Goal: Check status: Verify the current state of an ongoing process or item

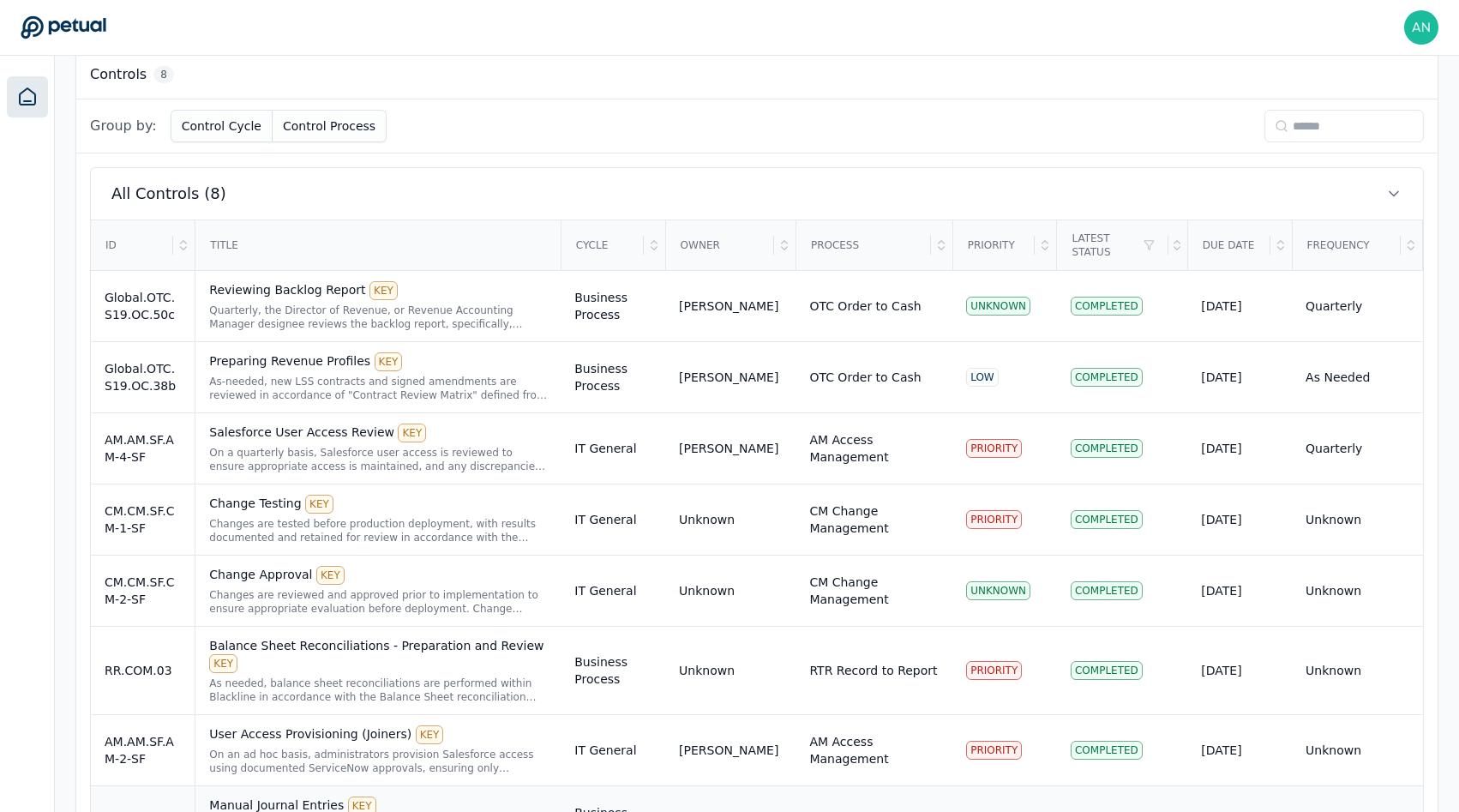
scroll to position [565, 0]
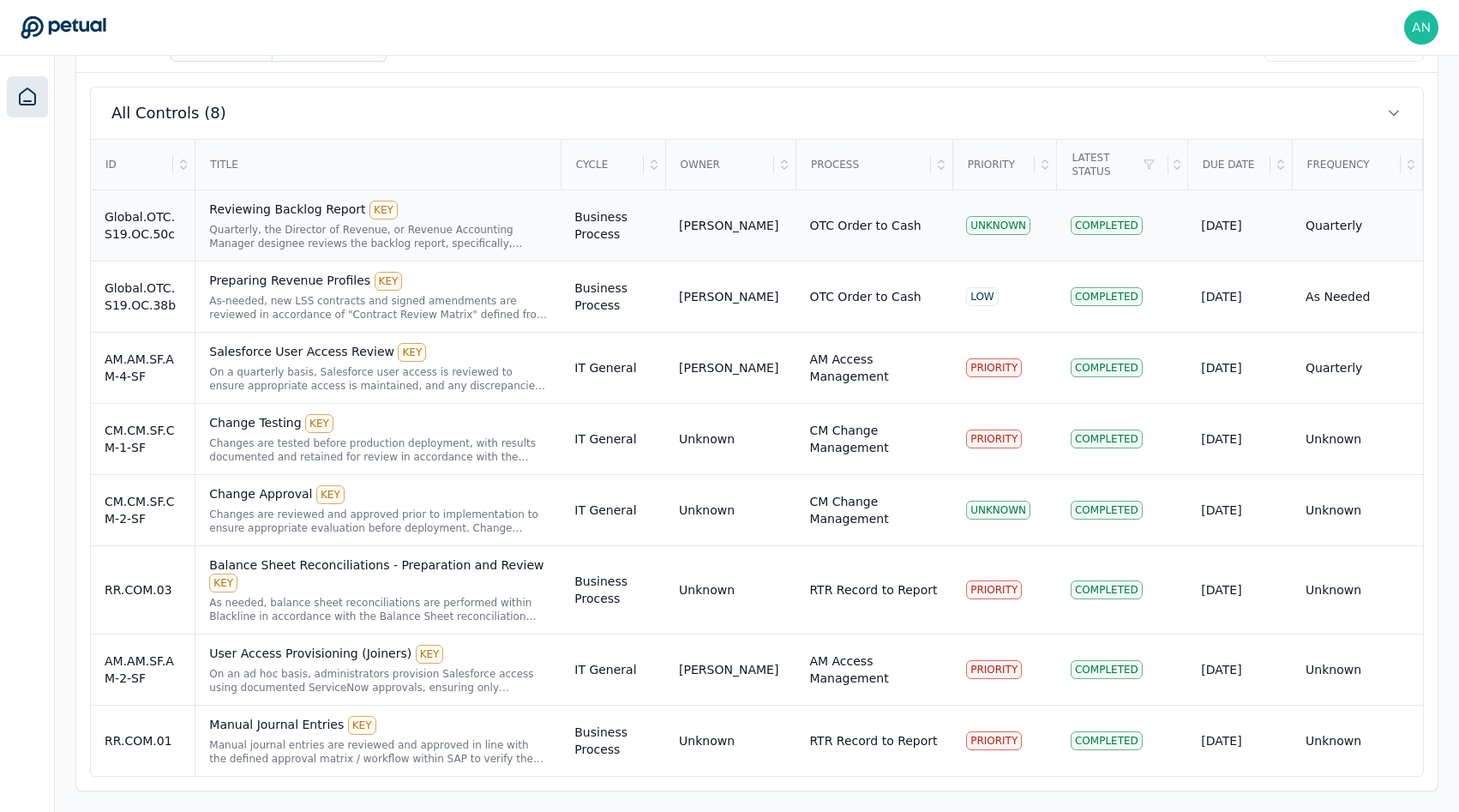
click at [387, 231] on div "Quarterly, the Director of Revenue, or Revenue Accounting Manager designee revi…" at bounding box center [378, 237] width 338 height 27
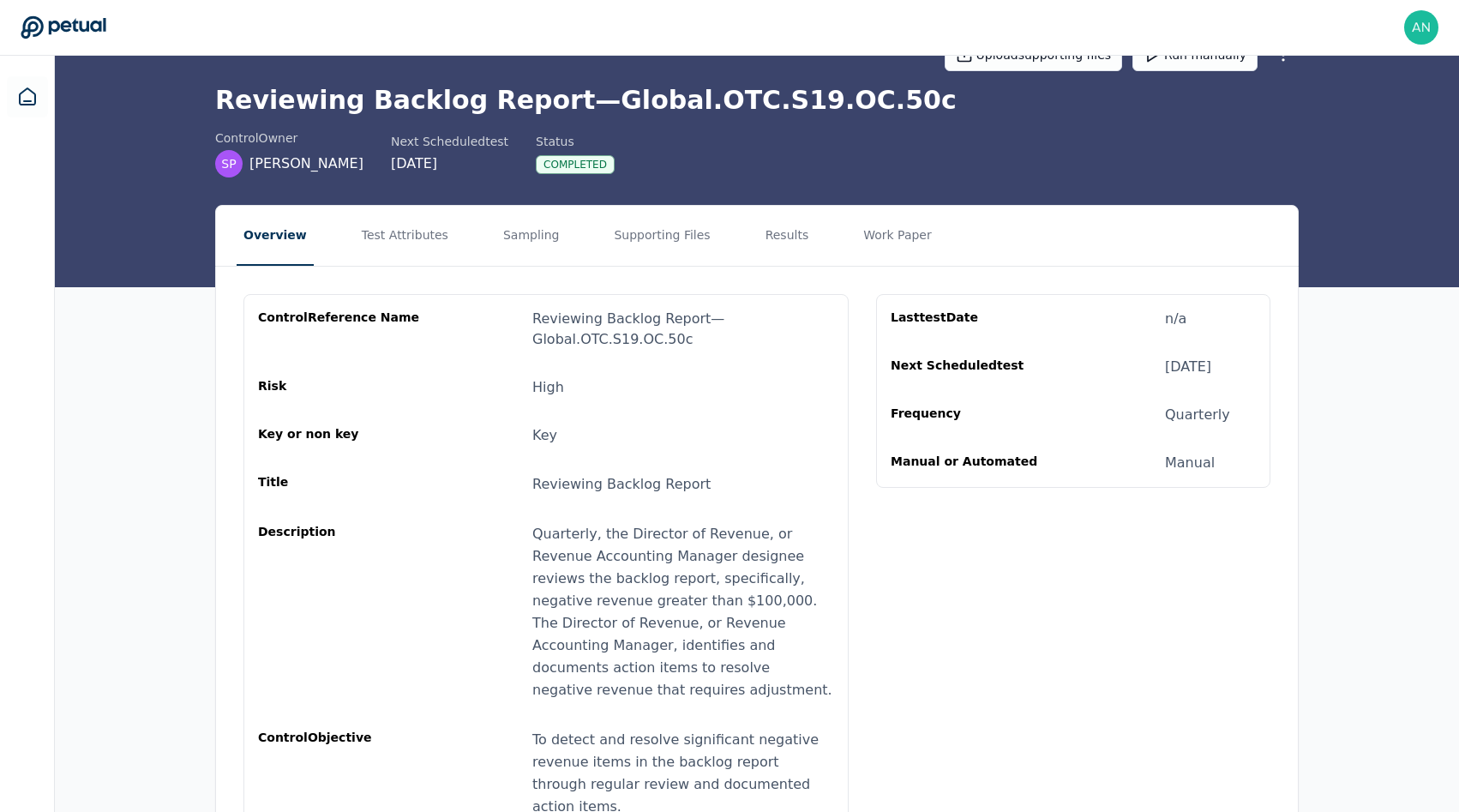
scroll to position [79, 0]
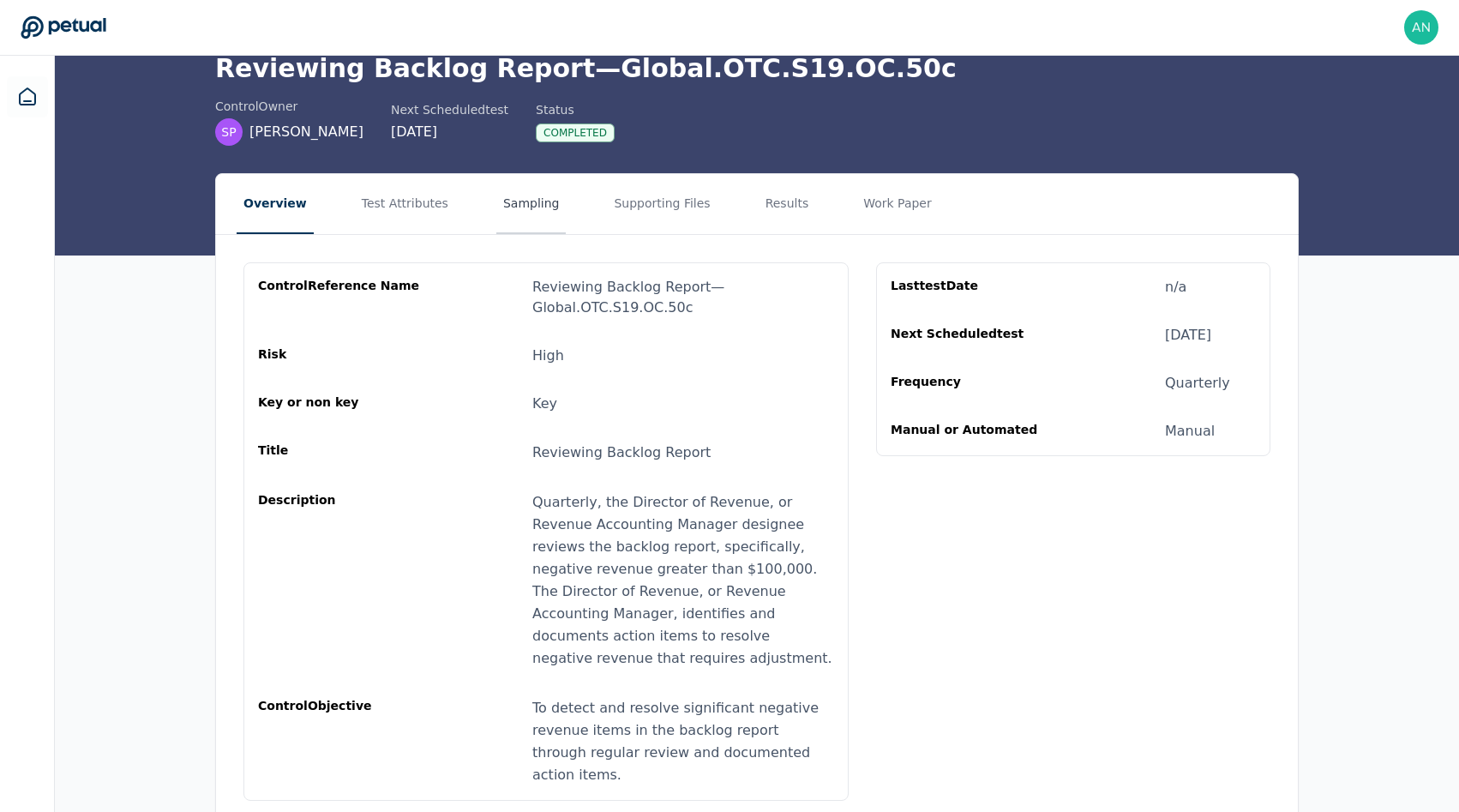
click at [537, 196] on button "Sampling" at bounding box center [531, 204] width 71 height 60
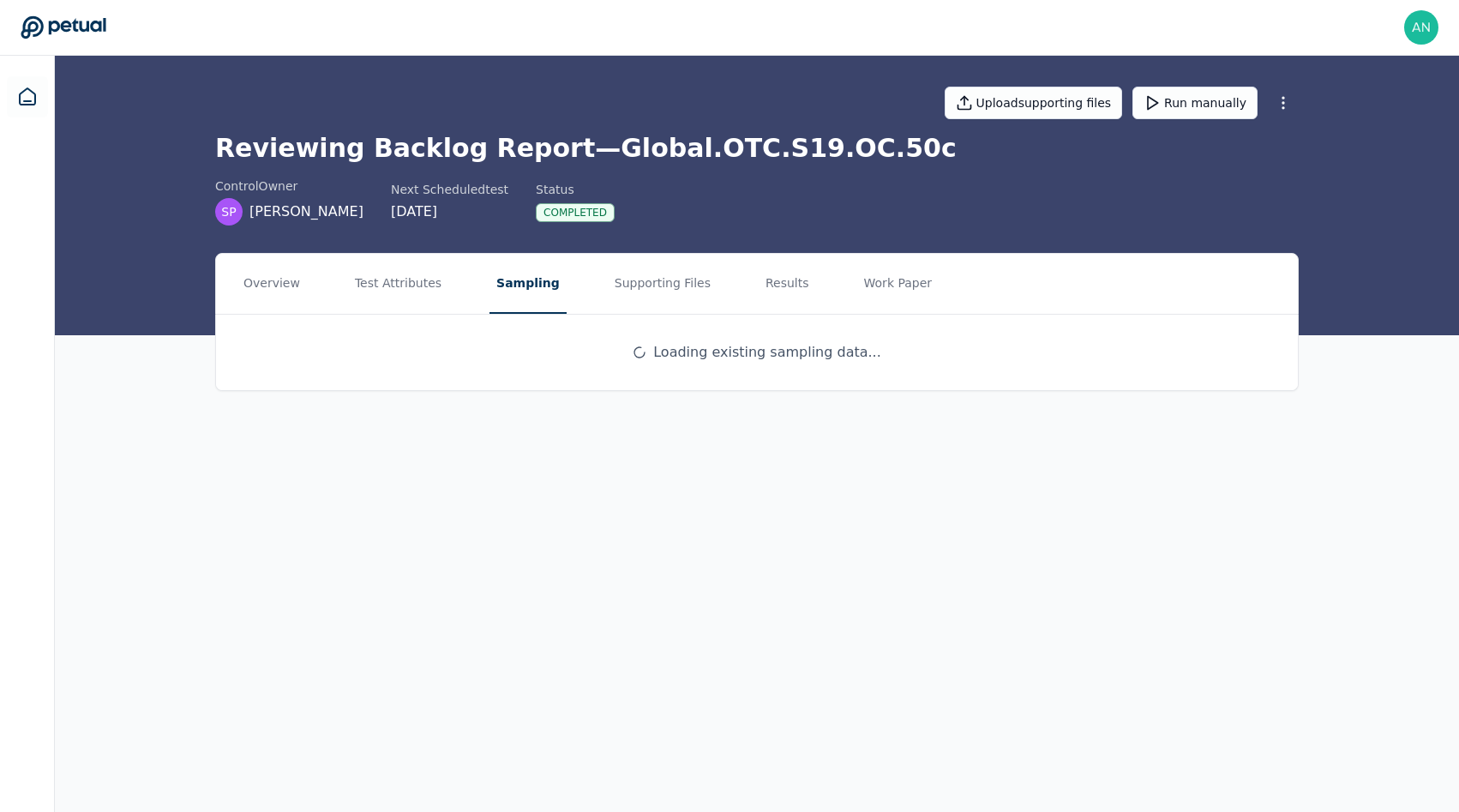
scroll to position [0, 0]
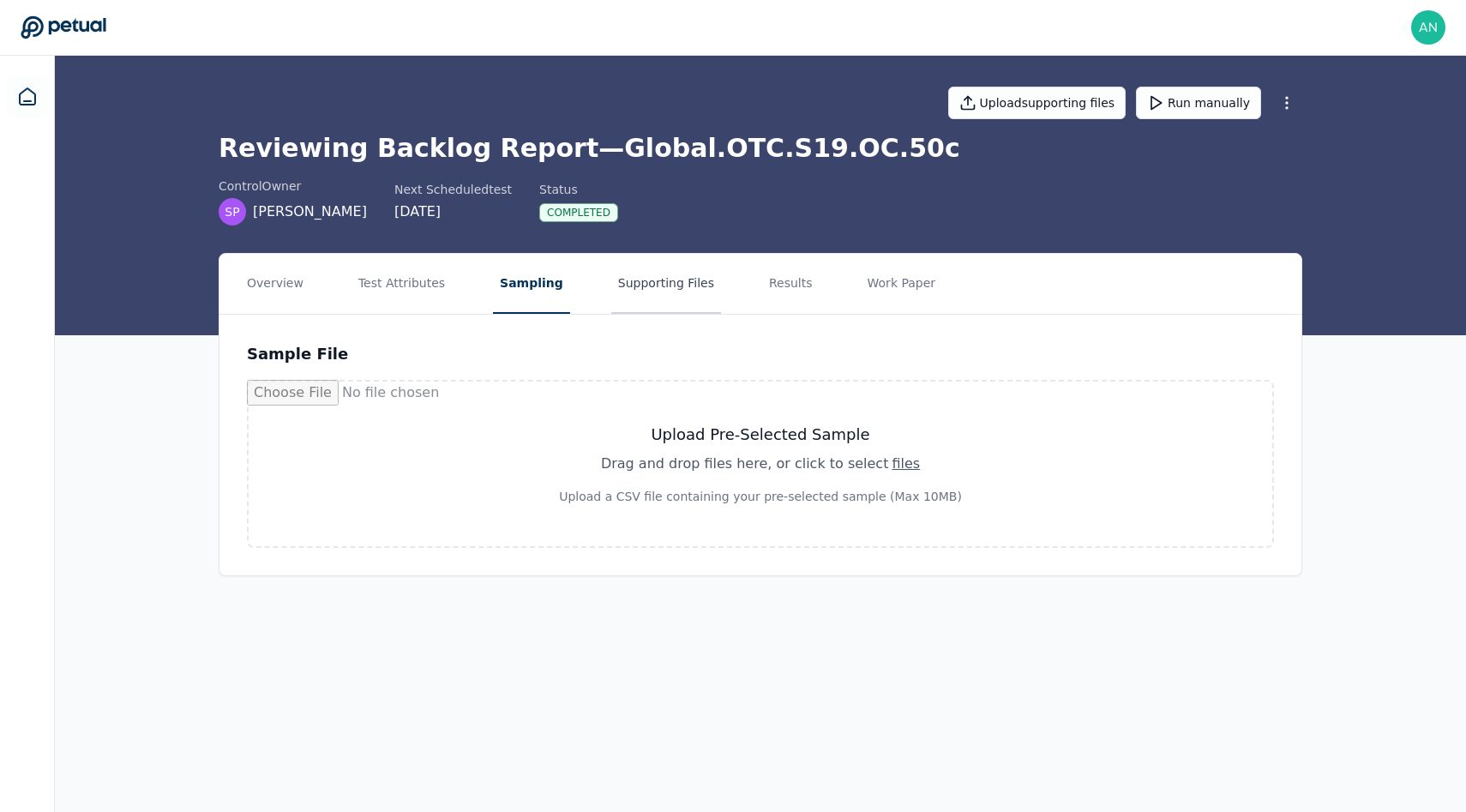
click at [681, 268] on button "Supporting Files" at bounding box center [666, 284] width 109 height 60
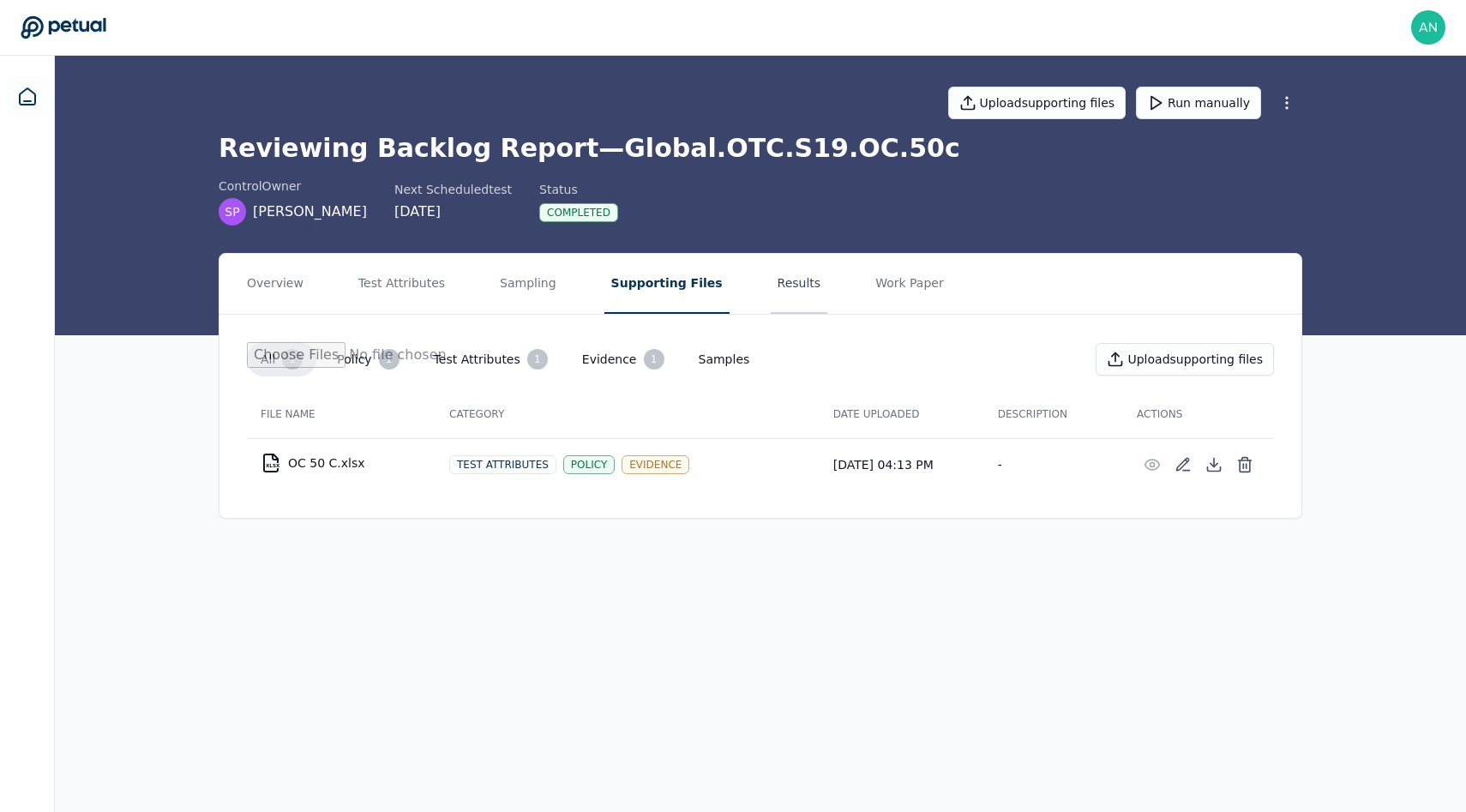
click at [771, 274] on button "Results" at bounding box center [799, 284] width 57 height 60
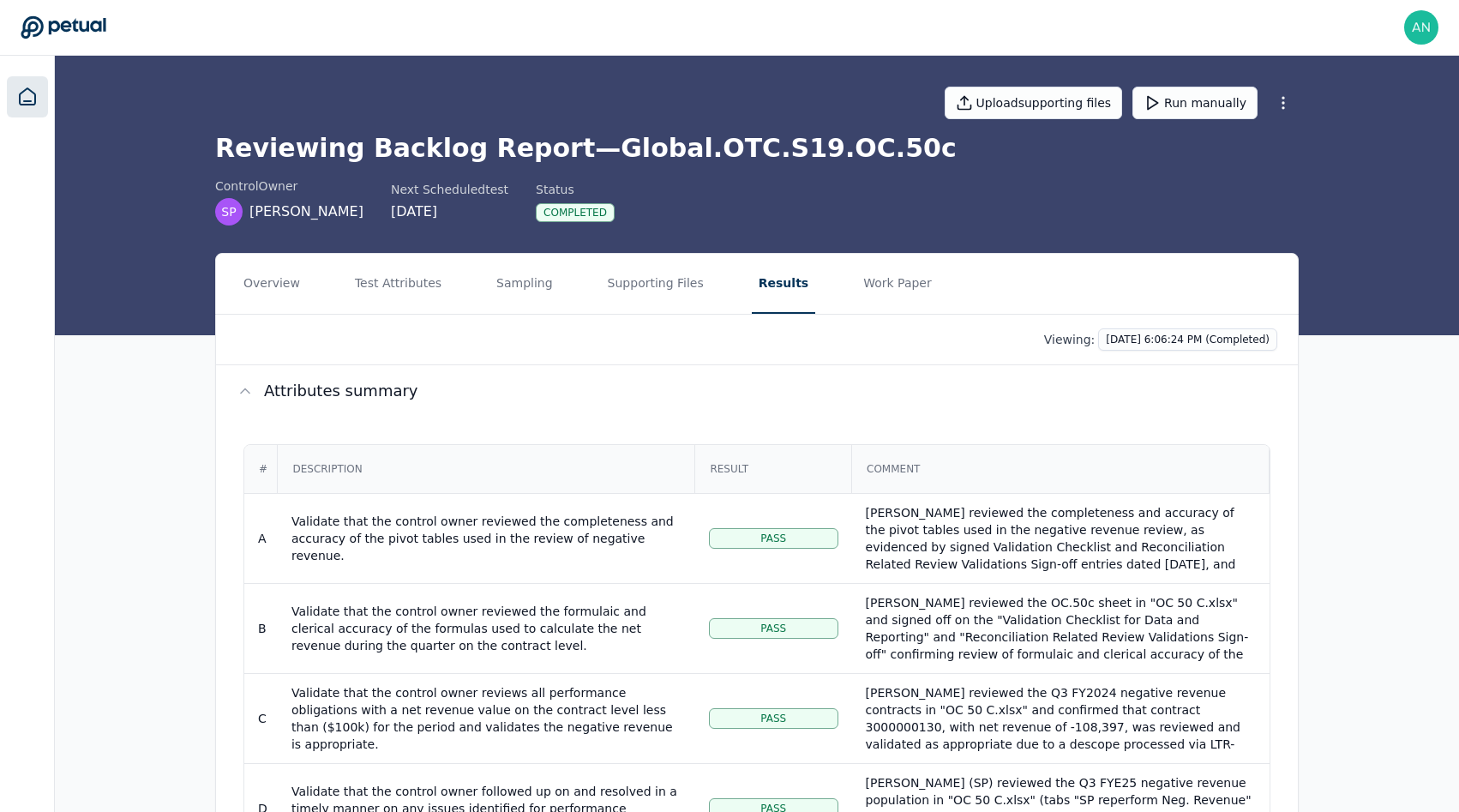
click at [30, 101] on icon at bounding box center [26, 96] width 15 height 16
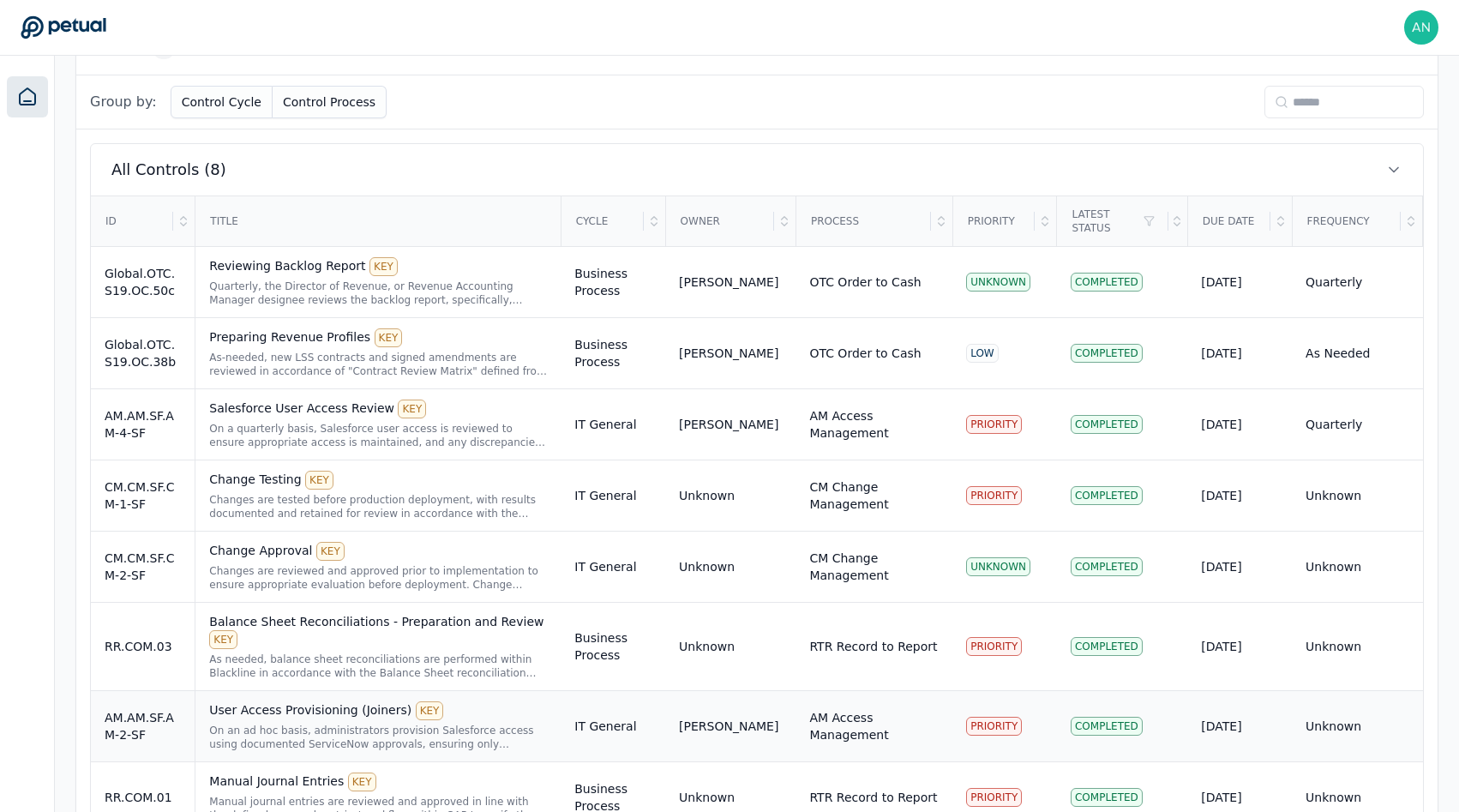
scroll to position [565, 0]
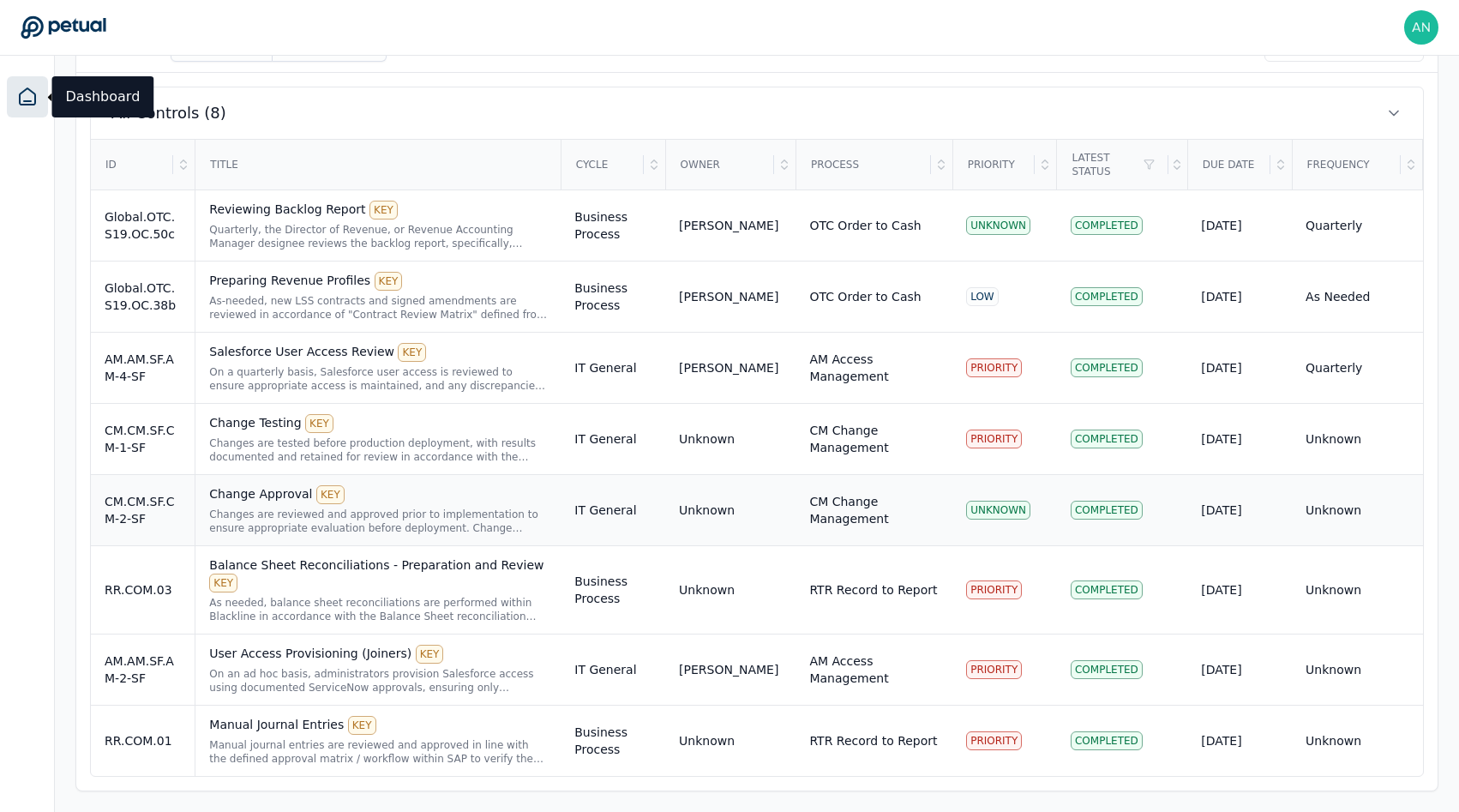
click at [643, 527] on td "IT General" at bounding box center [613, 510] width 105 height 71
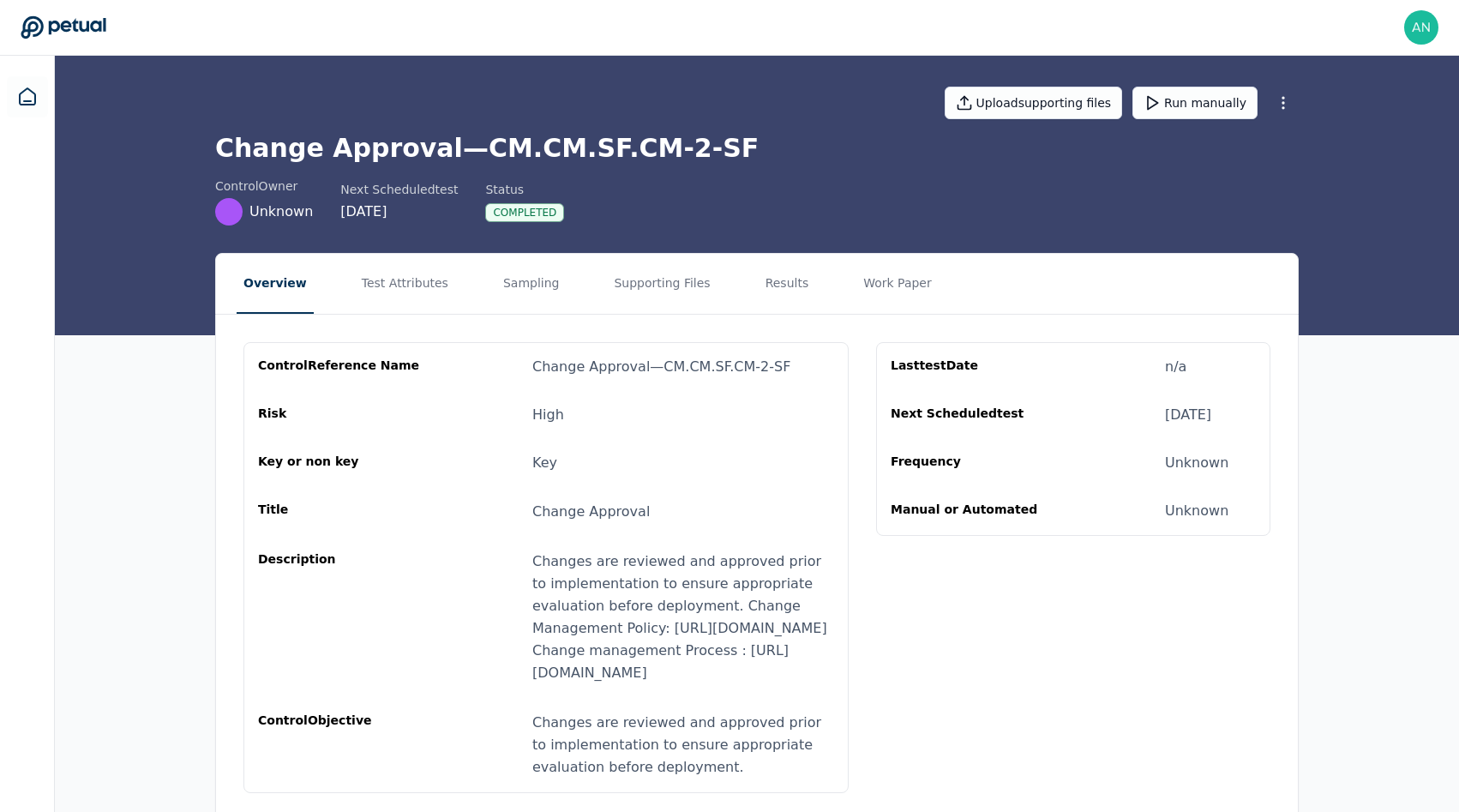
click at [797, 299] on nav "Overview Test Attributes Sampling Supporting Files Results Work Paper" at bounding box center [757, 284] width 1082 height 60
click at [777, 288] on button "Results" at bounding box center [787, 284] width 57 height 60
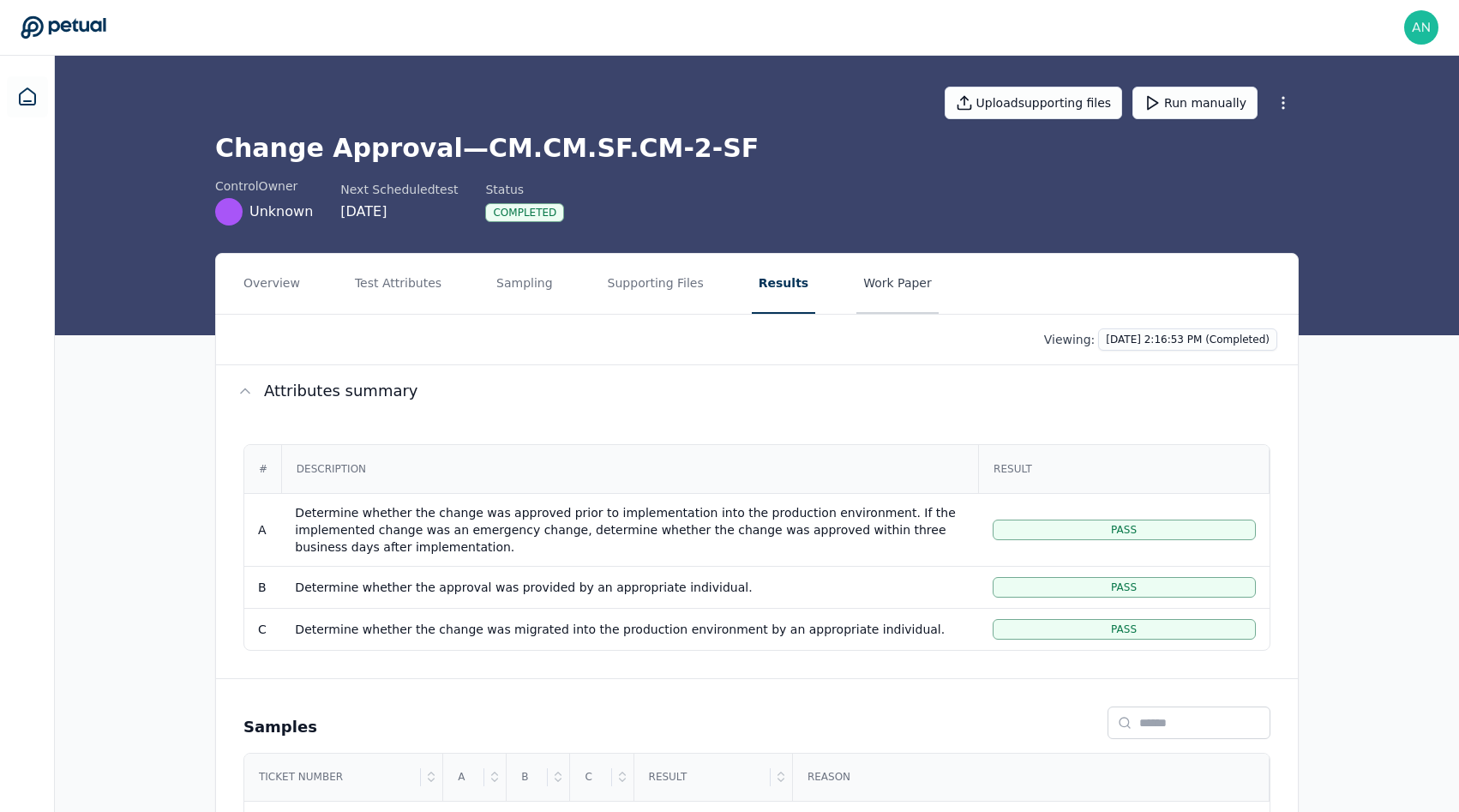
click at [875, 284] on button "Work Paper" at bounding box center [898, 284] width 82 height 60
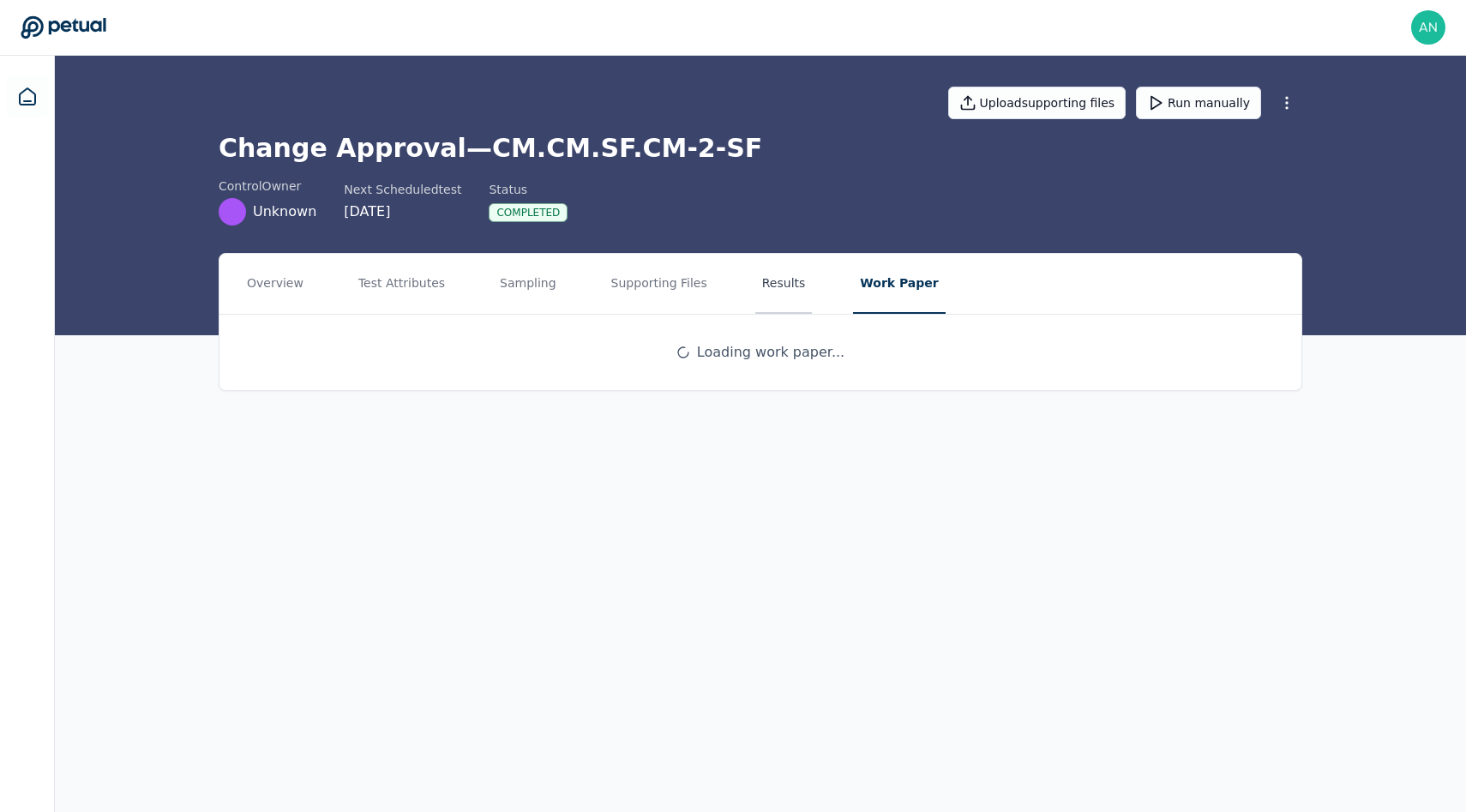
click at [779, 277] on button "Results" at bounding box center [784, 284] width 57 height 60
click at [253, 323] on div "Loading results ..." at bounding box center [761, 352] width 1082 height 75
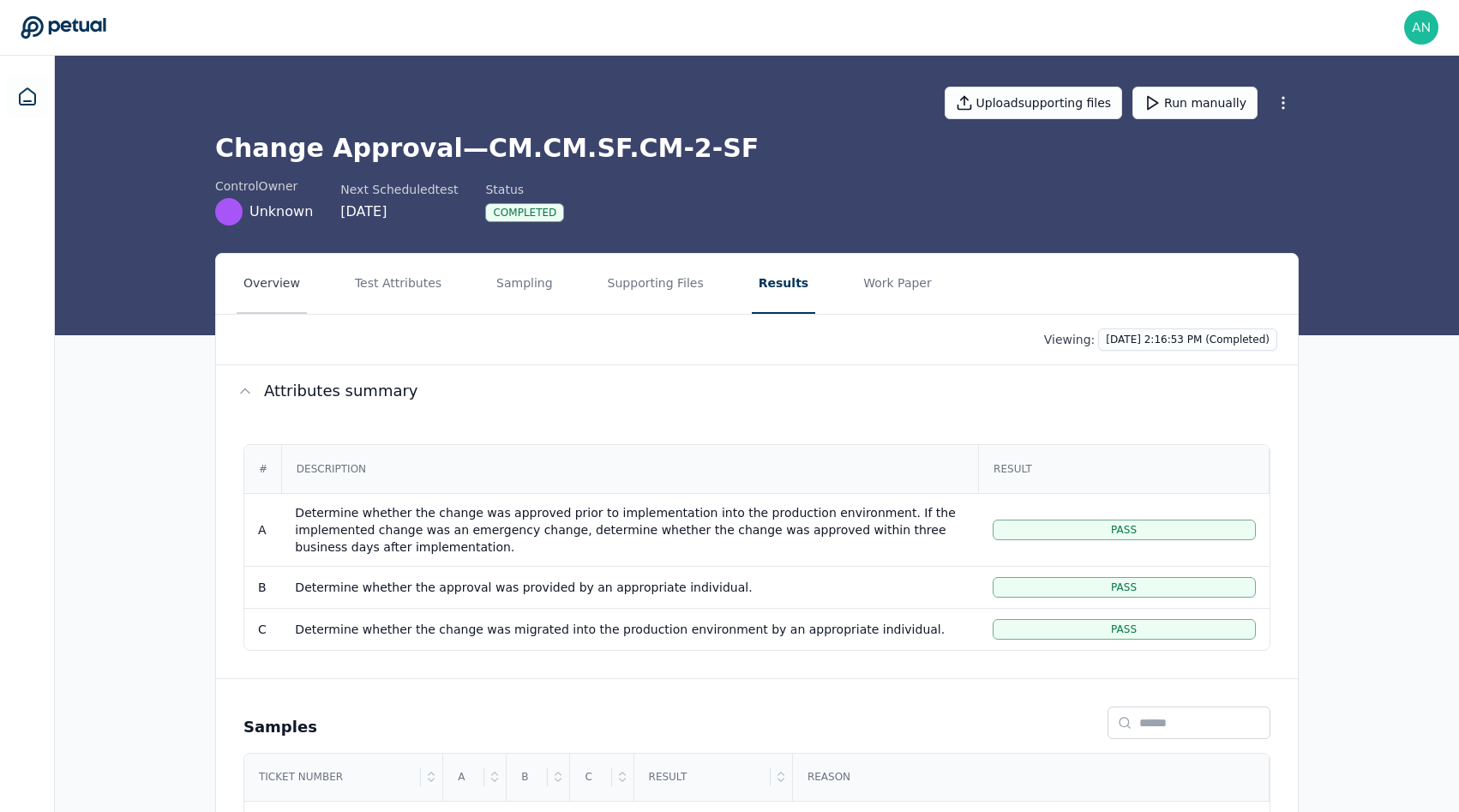
drag, startPoint x: 277, startPoint y: 295, endPoint x: 253, endPoint y: 289, distance: 24.7
click at [275, 294] on button "Overview" at bounding box center [272, 284] width 71 height 60
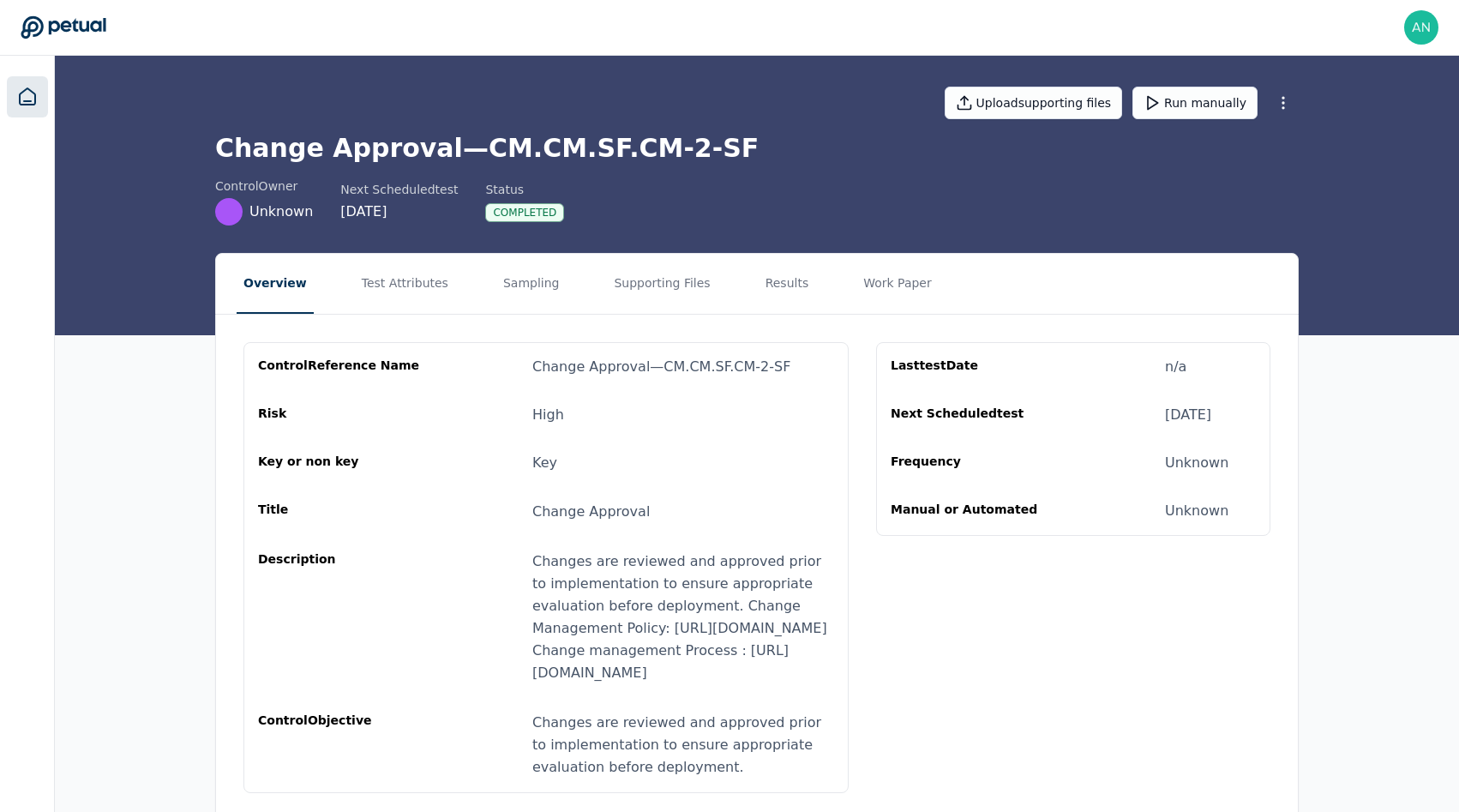
click at [15, 97] on link at bounding box center [27, 96] width 41 height 41
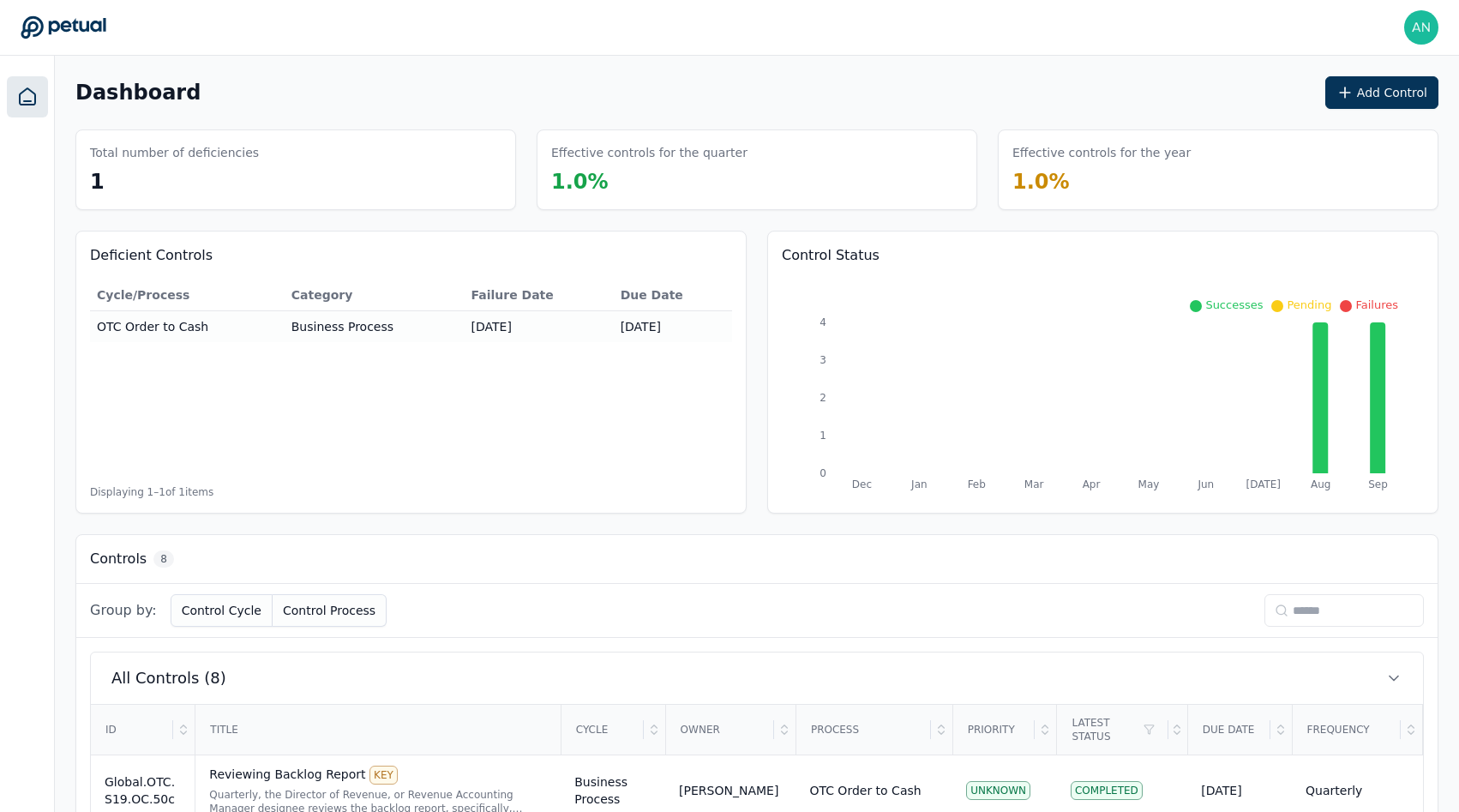
scroll to position [565, 0]
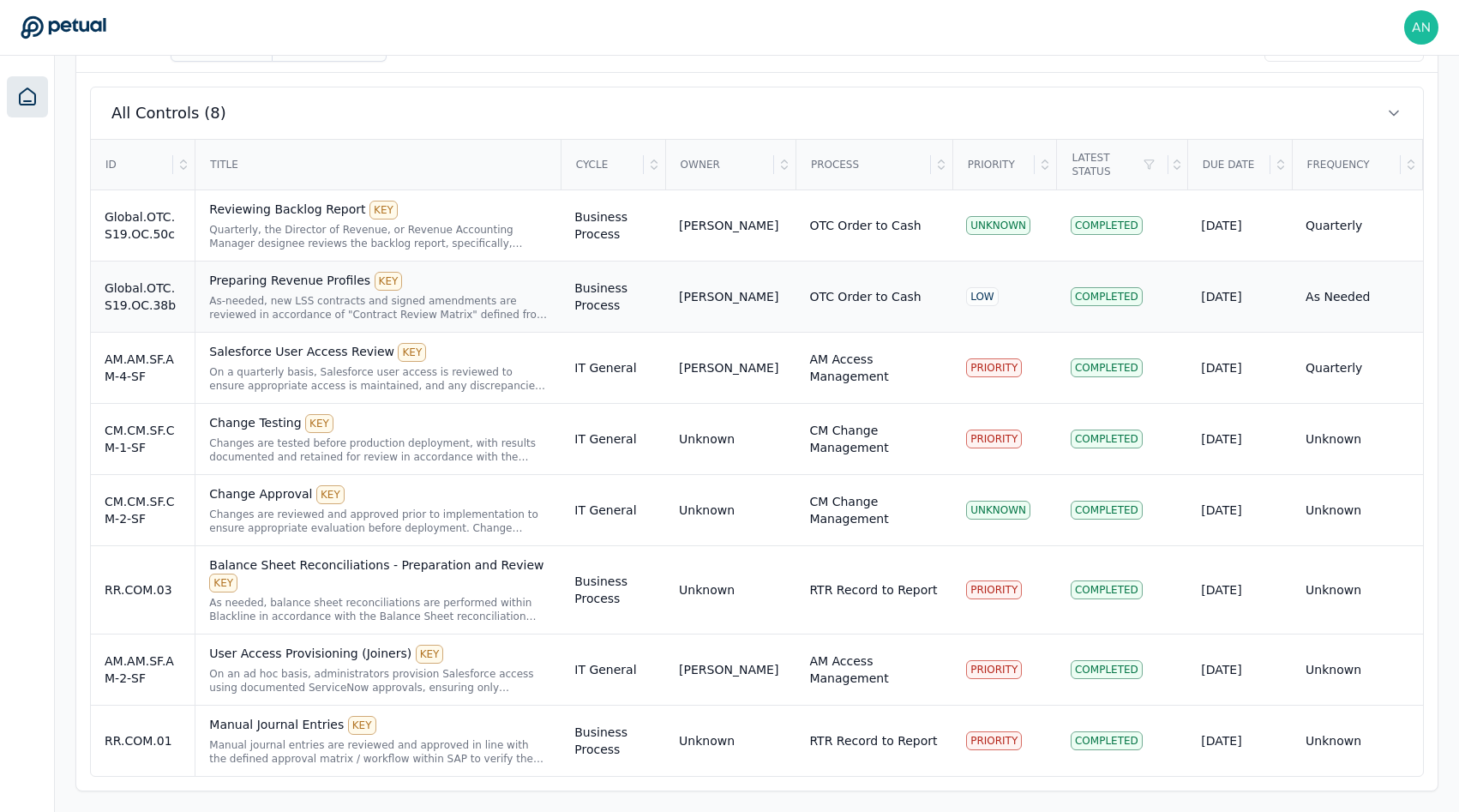
click at [493, 274] on div "Preparing Revenue Profiles KEY" at bounding box center [378, 281] width 338 height 19
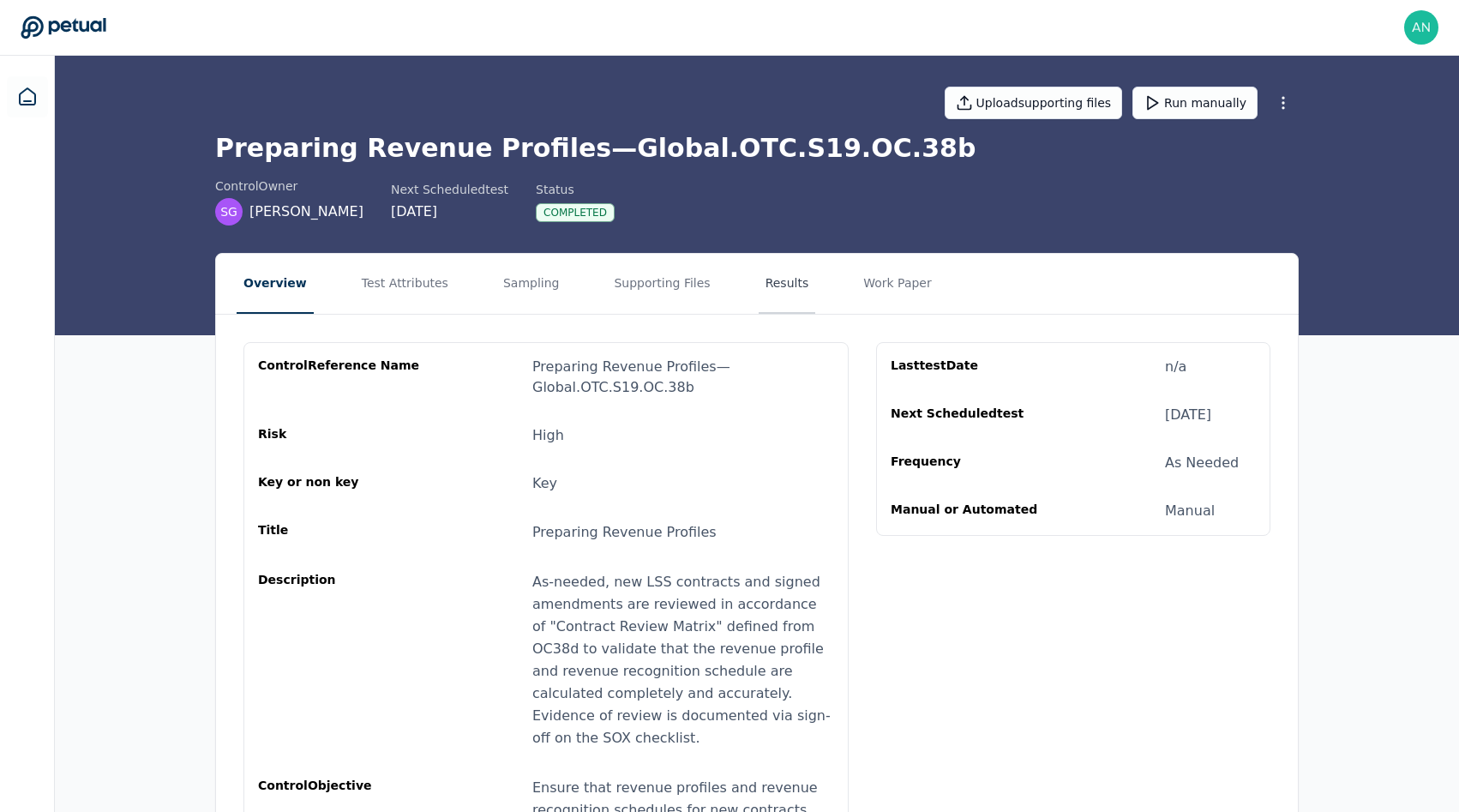
click at [785, 260] on button "Results" at bounding box center [787, 284] width 57 height 60
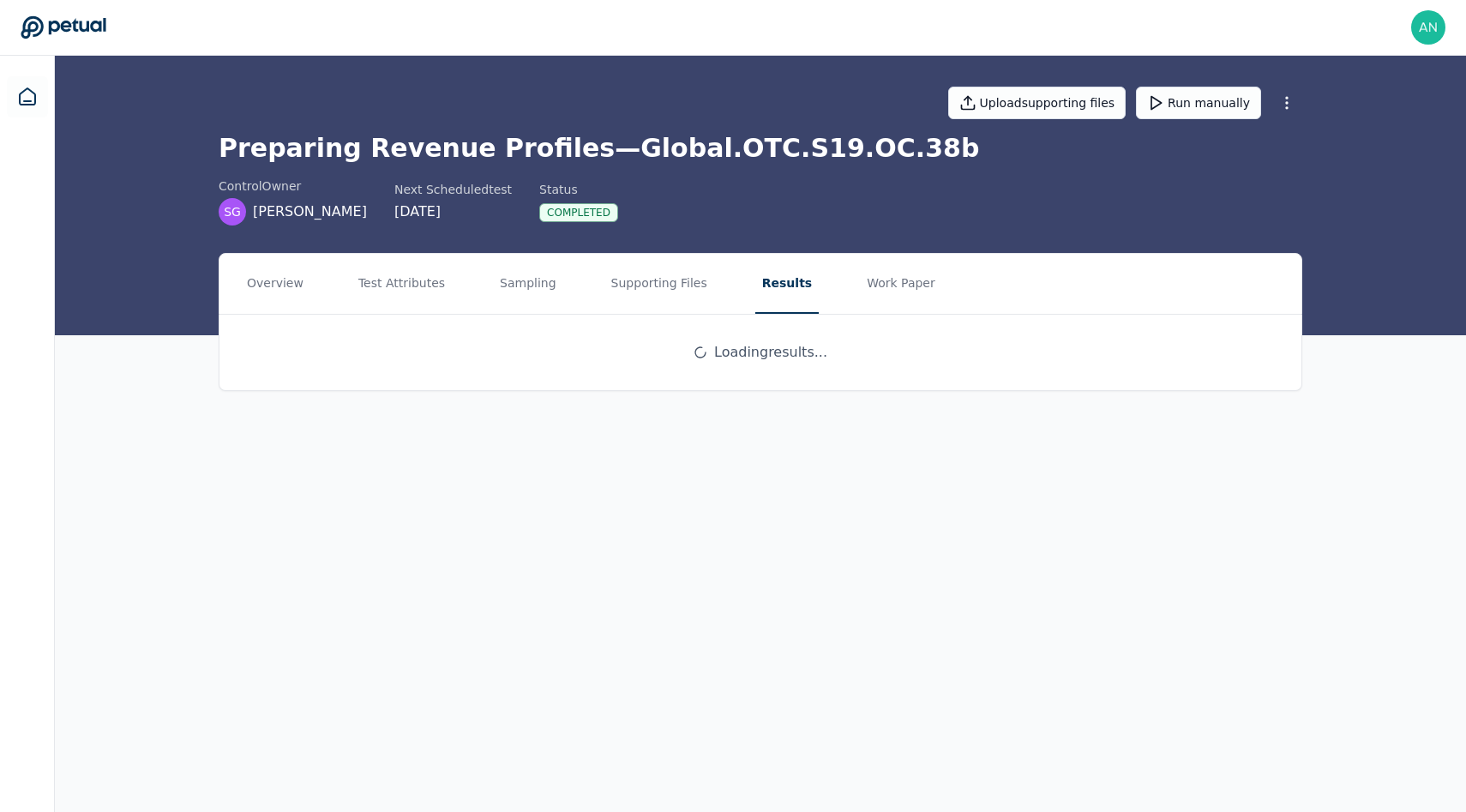
click at [794, 279] on button "Results" at bounding box center [787, 284] width 64 height 60
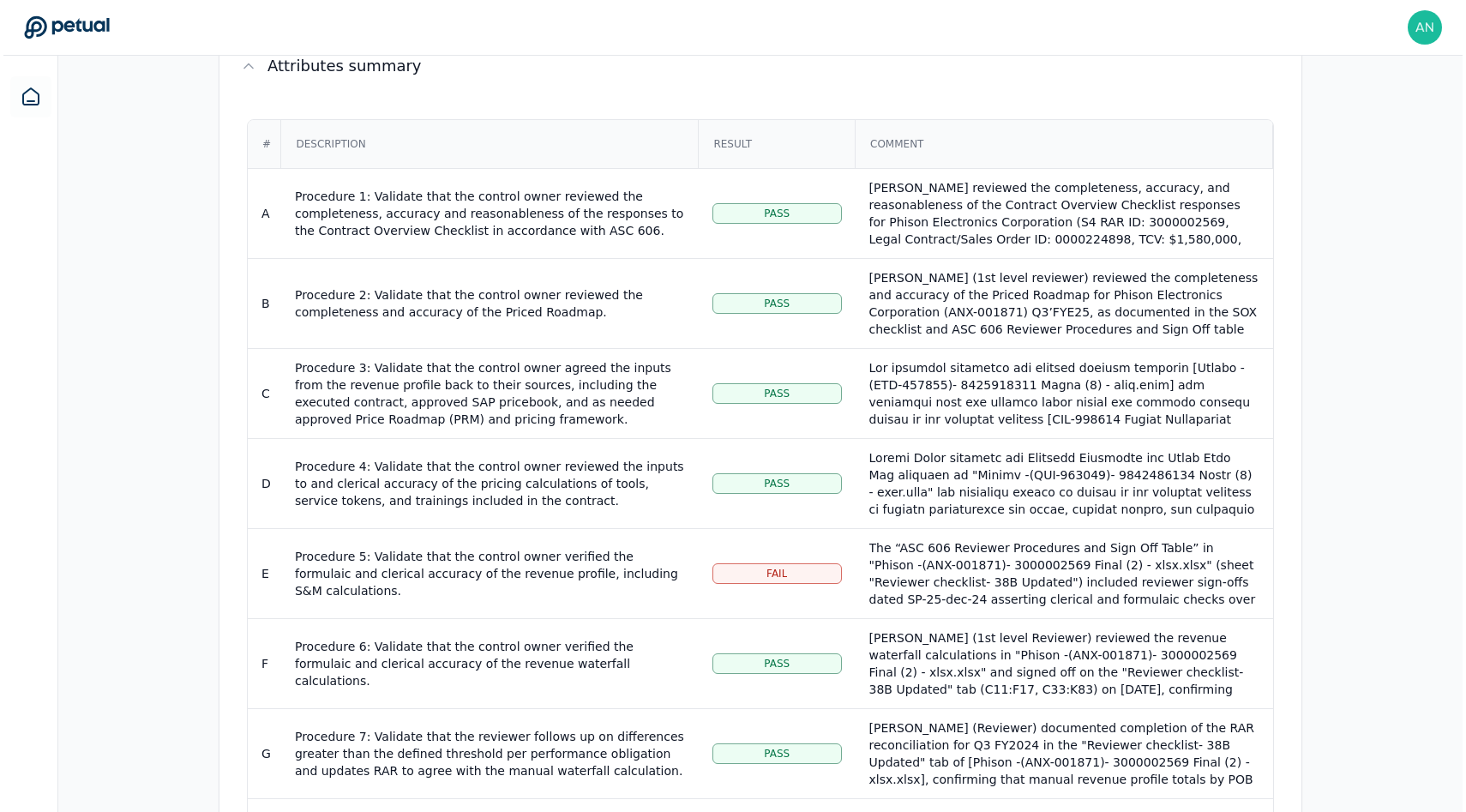
scroll to position [698, 0]
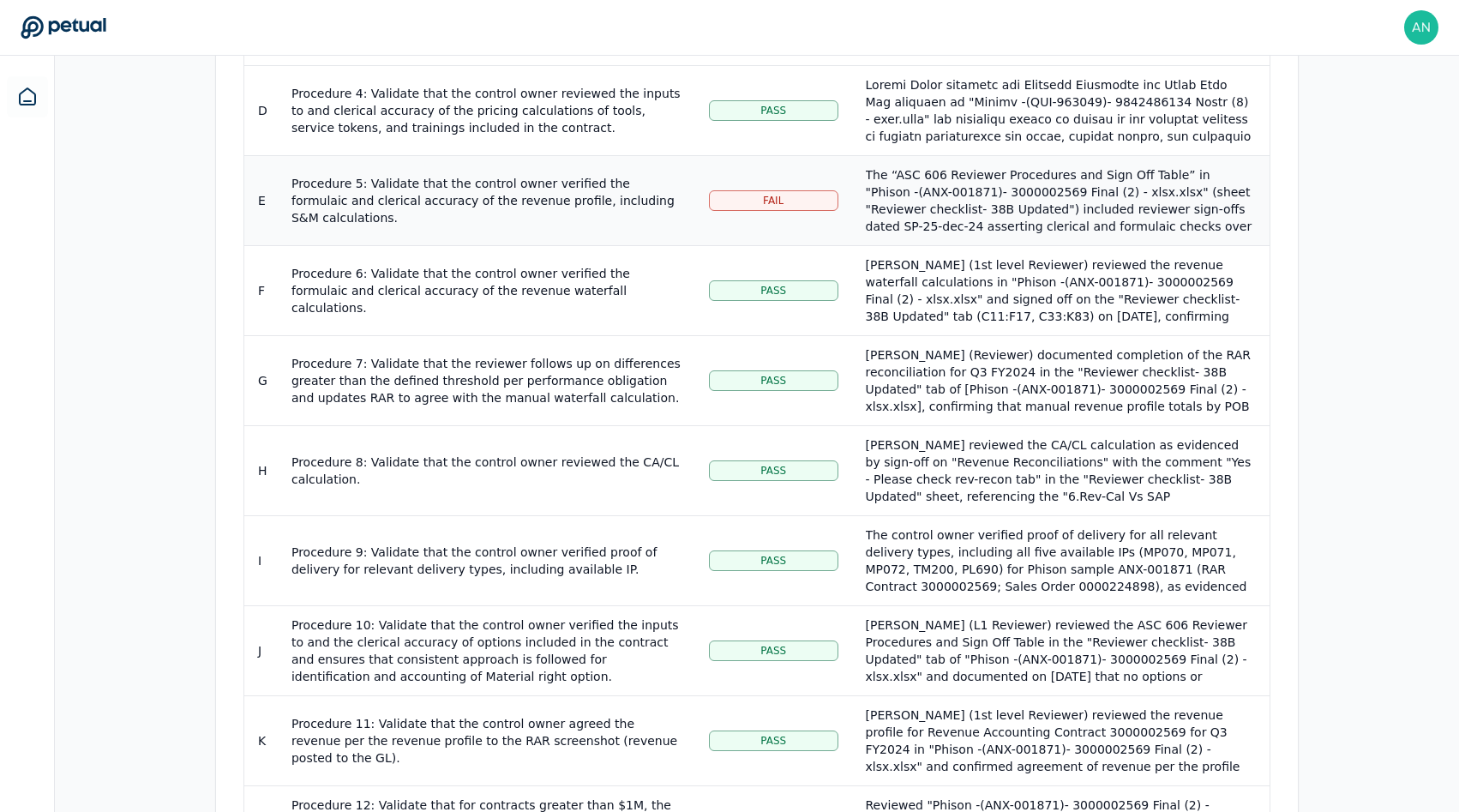
click at [511, 189] on div "Procedure 5: Validate that the control owner verified the formulaic and clerica…" at bounding box center [486, 200] width 390 height 51
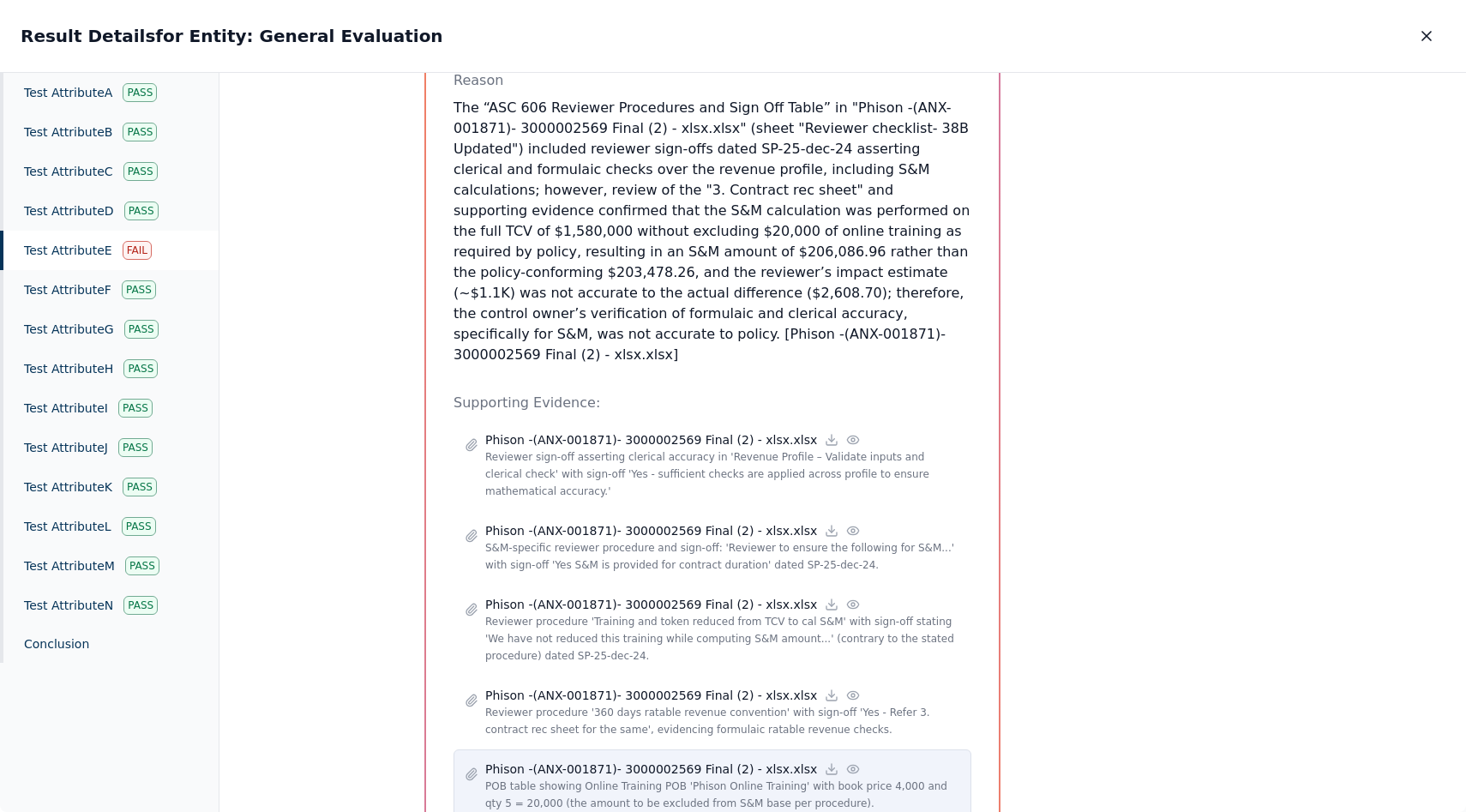
scroll to position [588, 0]
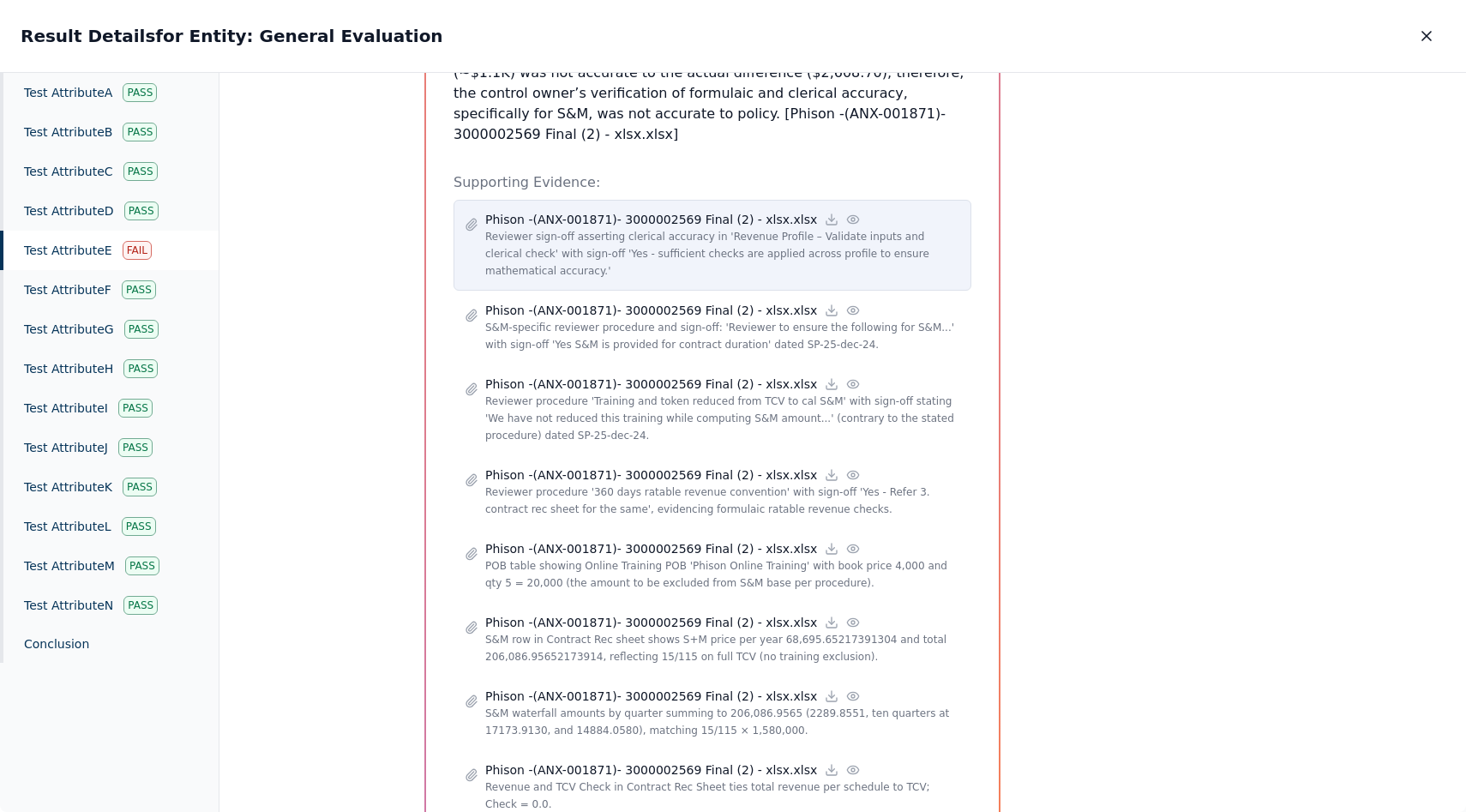
click at [557, 228] on p "Reviewer sign-off asserting clerical accuracy in 'Revenue Profile – Validate in…" at bounding box center [723, 253] width 475 height 51
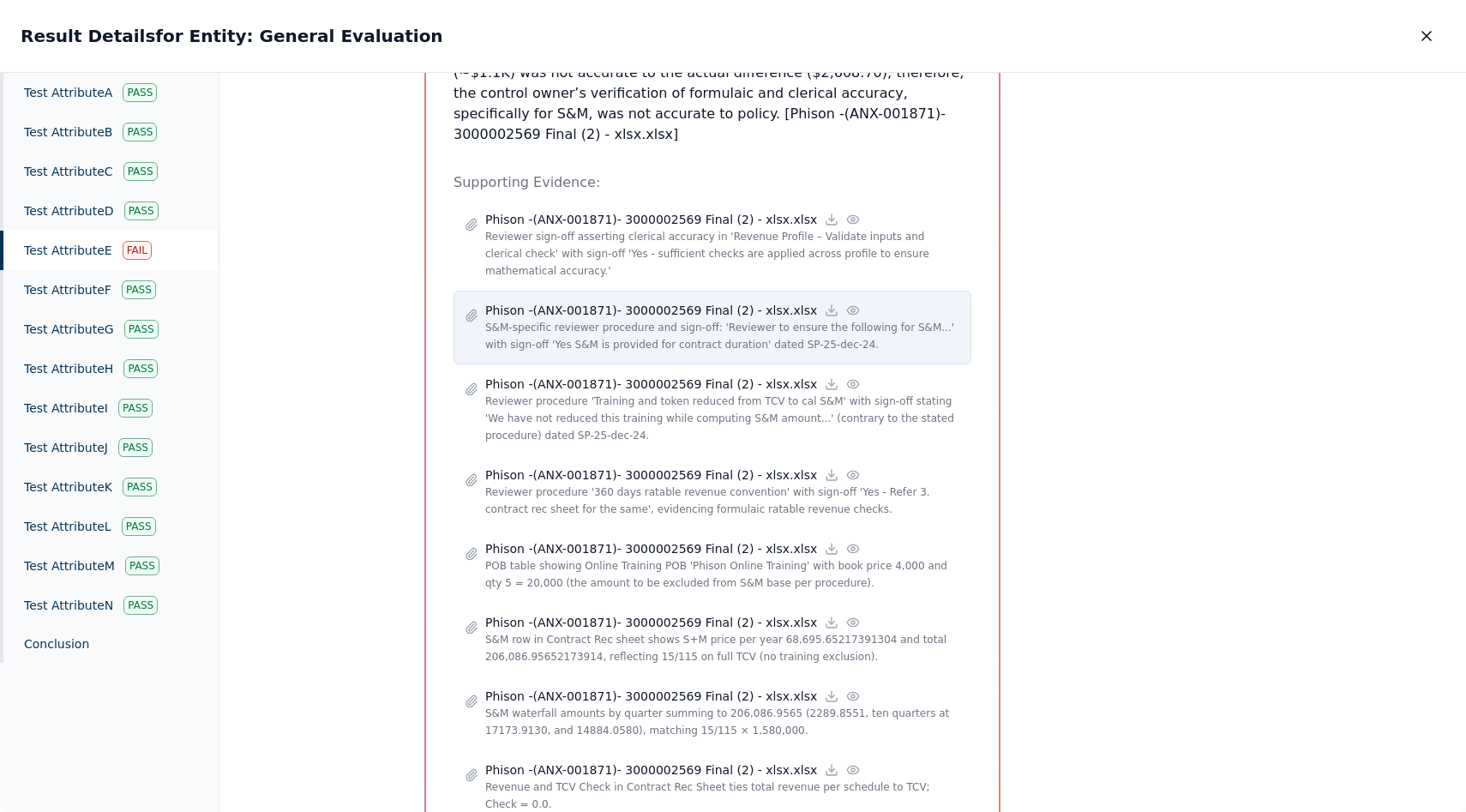
click at [556, 302] on p "Phison -(ANX-001871)- 3000002569 Final (2) - xlsx.xlsx" at bounding box center [651, 310] width 332 height 17
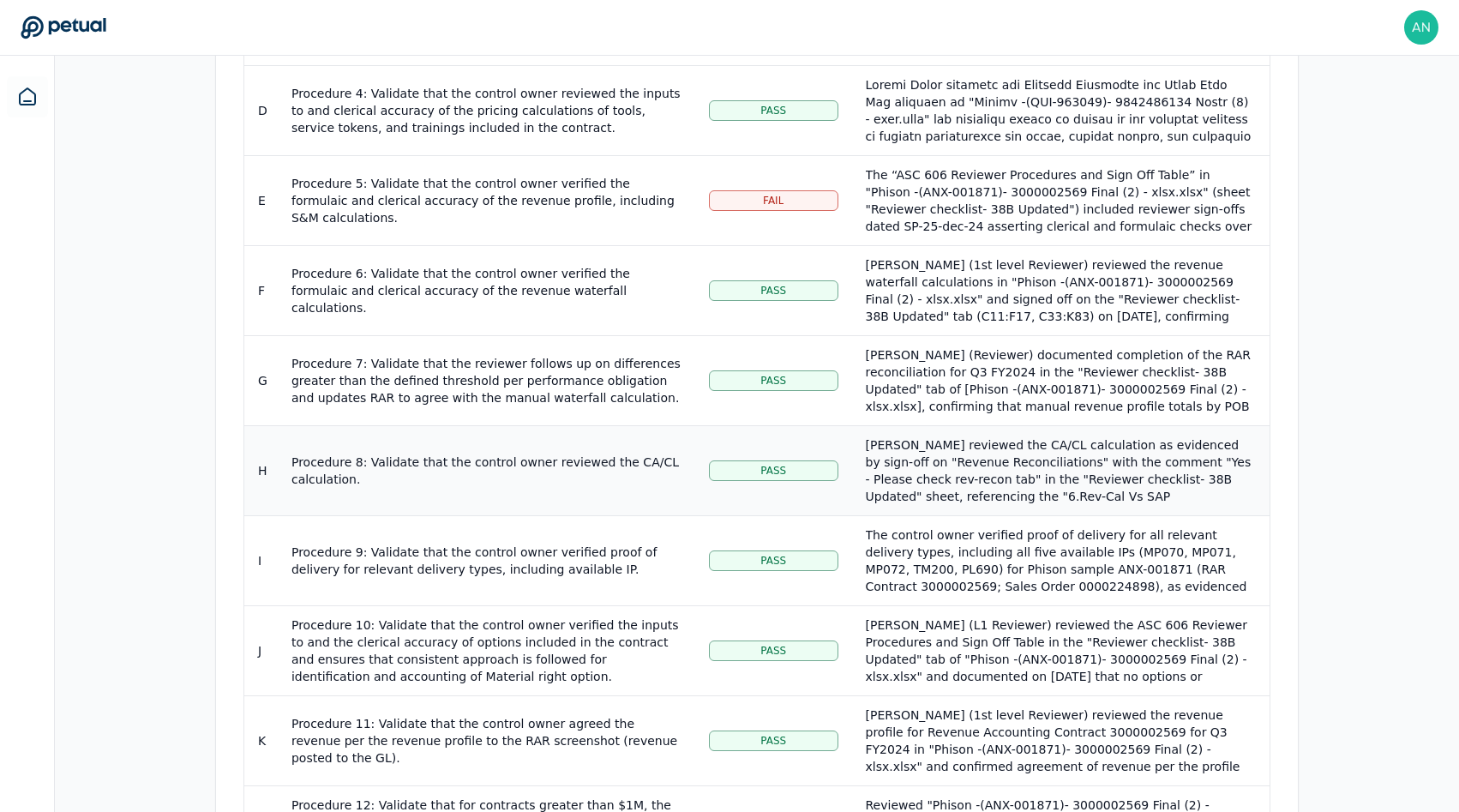
click at [637, 462] on div "Procedure 8: Validate that the control owner reviewed the CA/CL calculation." at bounding box center [486, 470] width 390 height 34
